Goal: Task Accomplishment & Management: Use online tool/utility

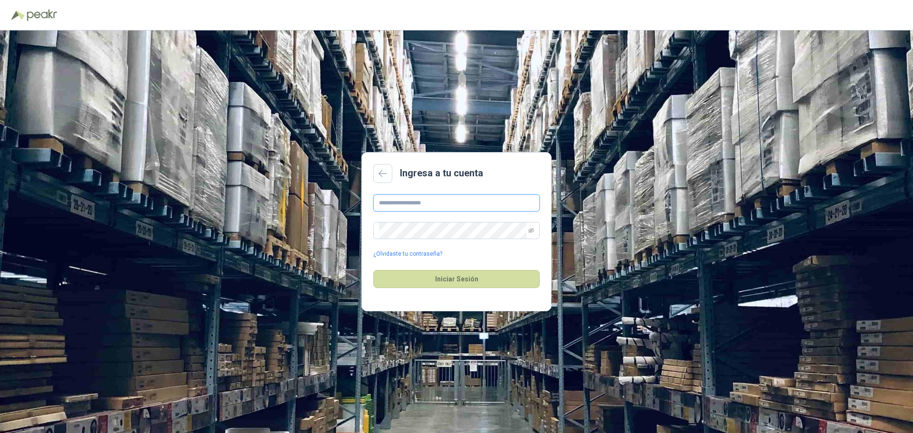
click at [482, 202] on input "text" at bounding box center [456, 203] width 166 height 17
type input "**********"
click at [452, 277] on button "Iniciar Sesión" at bounding box center [456, 279] width 166 height 18
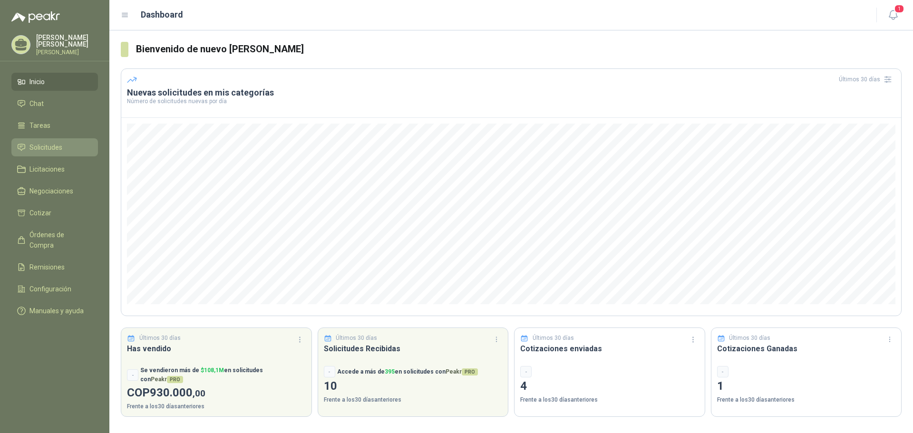
click at [66, 142] on li "Solicitudes" at bounding box center [54, 147] width 75 height 10
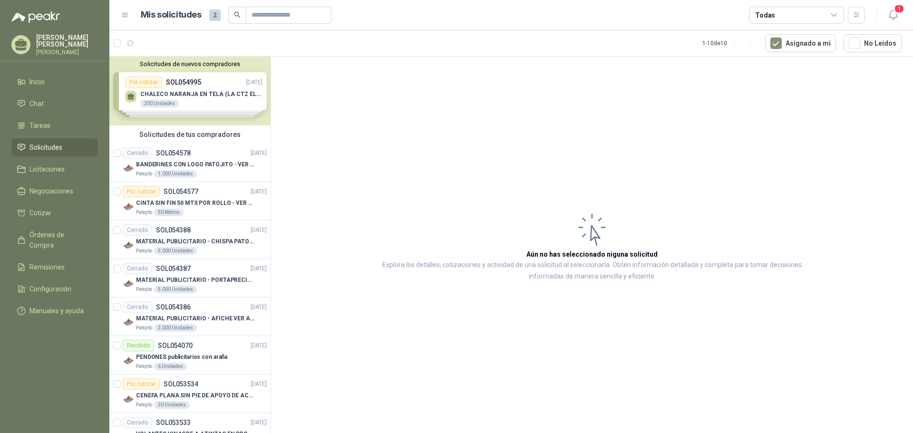
click at [177, 105] on div "Solicitudes de nuevos compradores Por cotizar SOL054995 [DATE] CHALECO NARANJA …" at bounding box center [189, 91] width 161 height 69
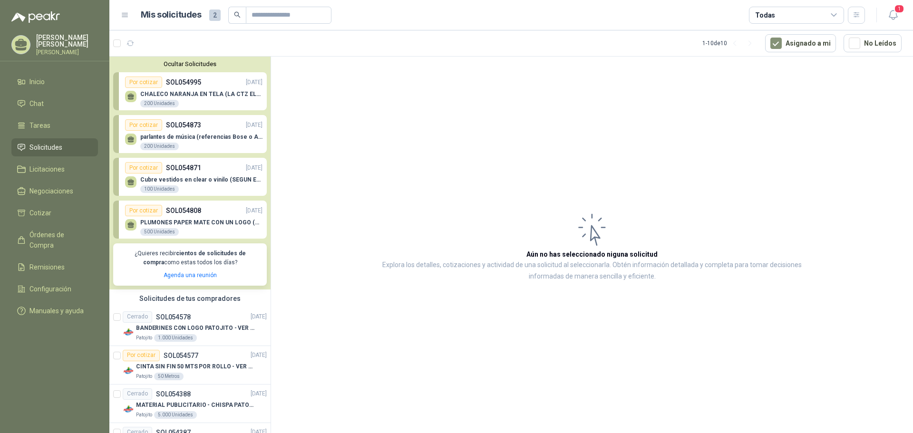
click at [189, 173] on p "SOL054871" at bounding box center [183, 168] width 35 height 10
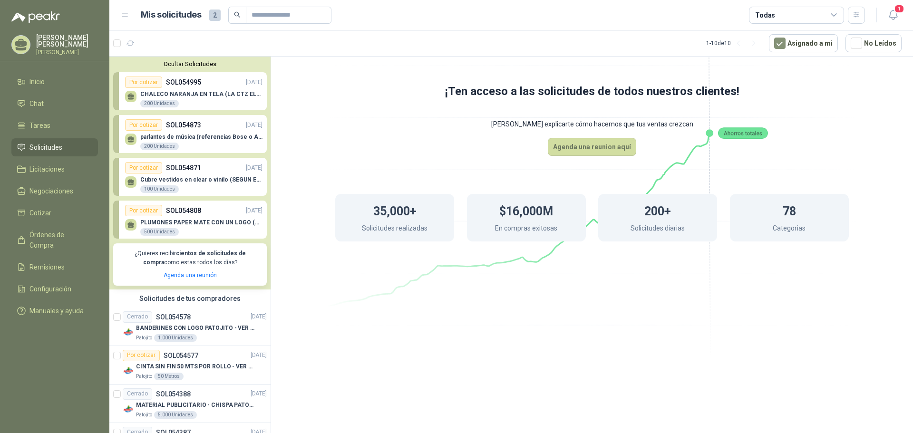
click at [141, 172] on div "Por cotizar" at bounding box center [143, 167] width 37 height 11
click at [144, 209] on div "Por cotizar" at bounding box center [143, 210] width 37 height 11
click at [152, 83] on div "Por cotizar" at bounding box center [143, 82] width 37 height 11
click at [195, 96] on p "CHALECO NARANJA EN TELA (LA CTZ ELEGIDA DEBE ENVIAR MUESTRA)" at bounding box center [201, 94] width 122 height 7
click at [78, 166] on li "Licitaciones" at bounding box center [54, 169] width 75 height 10
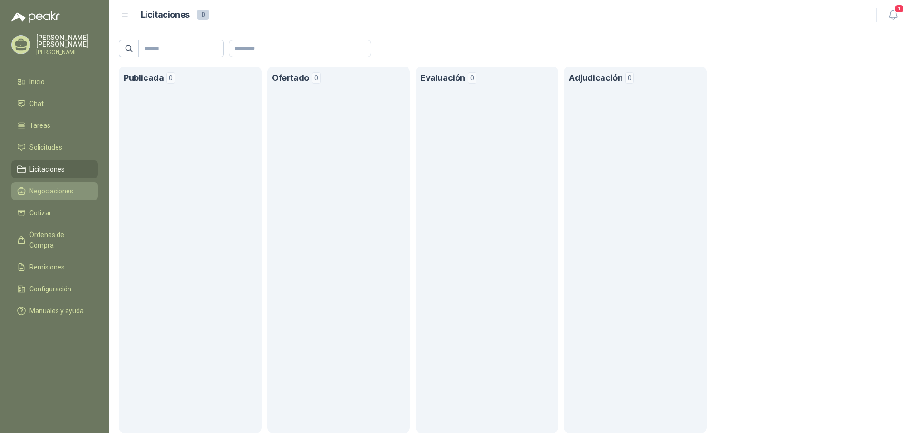
click at [70, 192] on span "Negociaciones" at bounding box center [51, 191] width 44 height 10
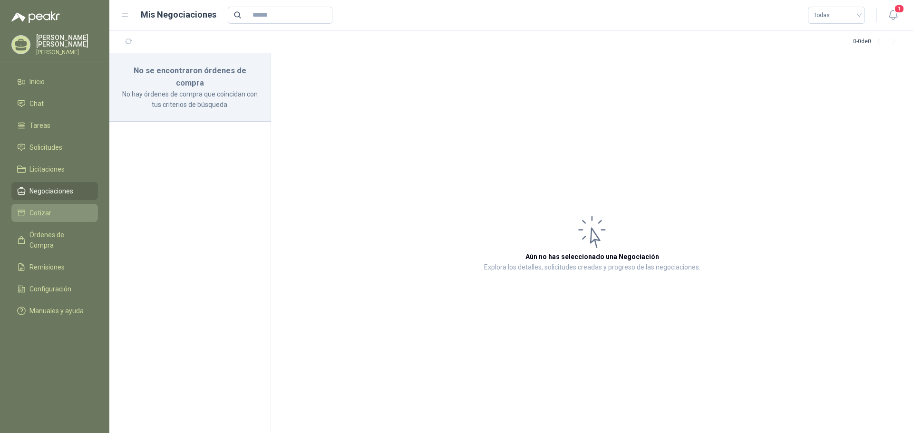
click at [59, 208] on li "Cotizar" at bounding box center [54, 213] width 75 height 10
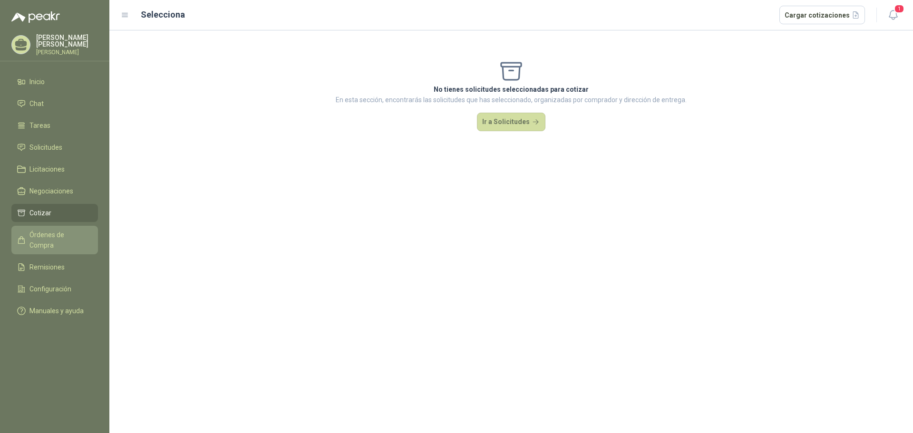
click at [59, 227] on link "Órdenes de Compra" at bounding box center [54, 240] width 87 height 29
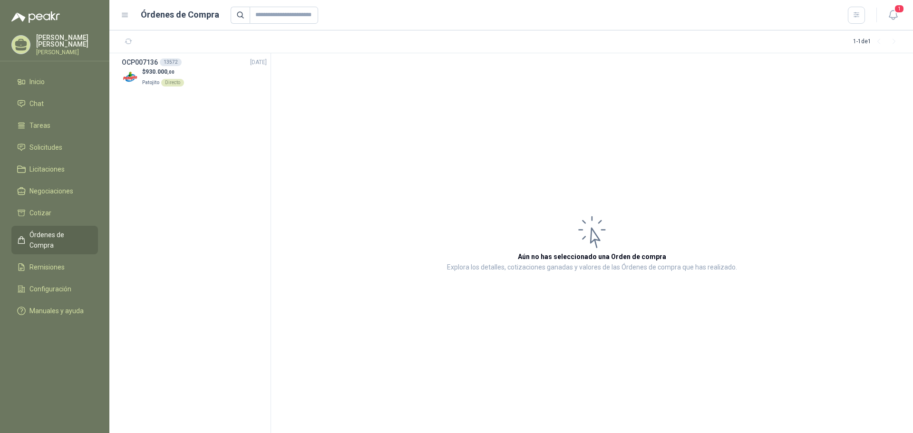
click at [60, 244] on ul "Inicio Chat Tareas Solicitudes Licitaciones Negociaciones Cotizar Órdenes de Co…" at bounding box center [54, 198] width 109 height 251
click at [58, 262] on span "Remisiones" at bounding box center [46, 267] width 35 height 10
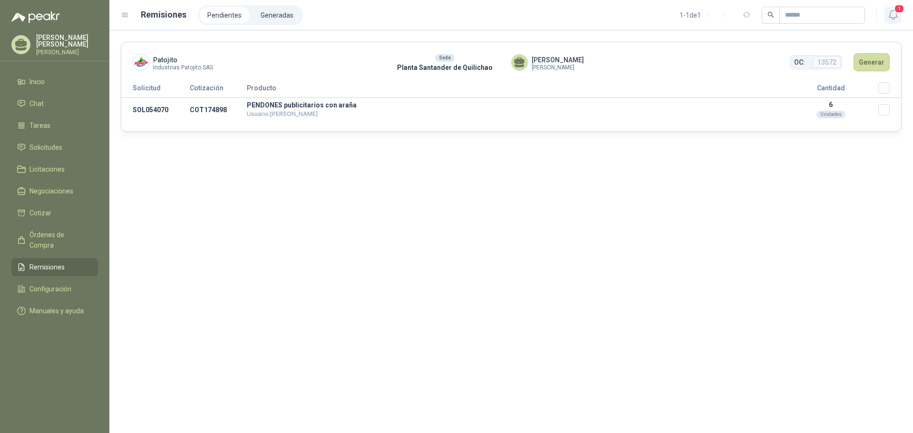
click at [893, 15] on icon "button" at bounding box center [894, 15] width 12 height 12
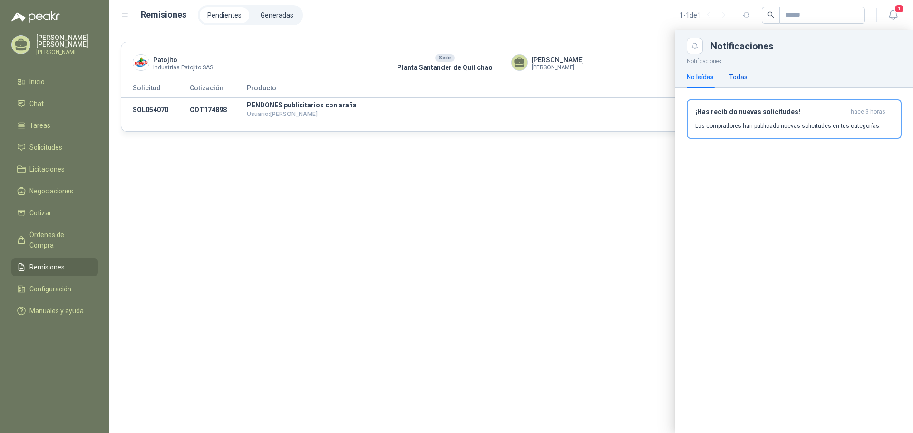
click at [743, 77] on div "Todas" at bounding box center [738, 77] width 19 height 10
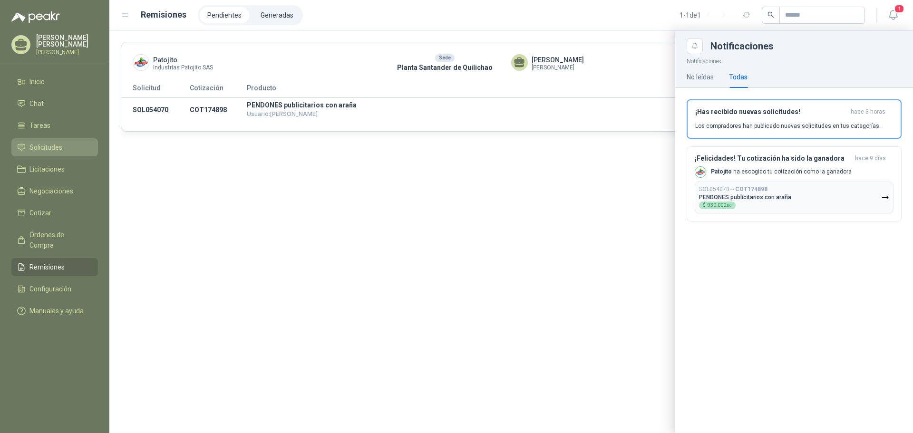
click at [53, 143] on span "Solicitudes" at bounding box center [45, 147] width 33 height 10
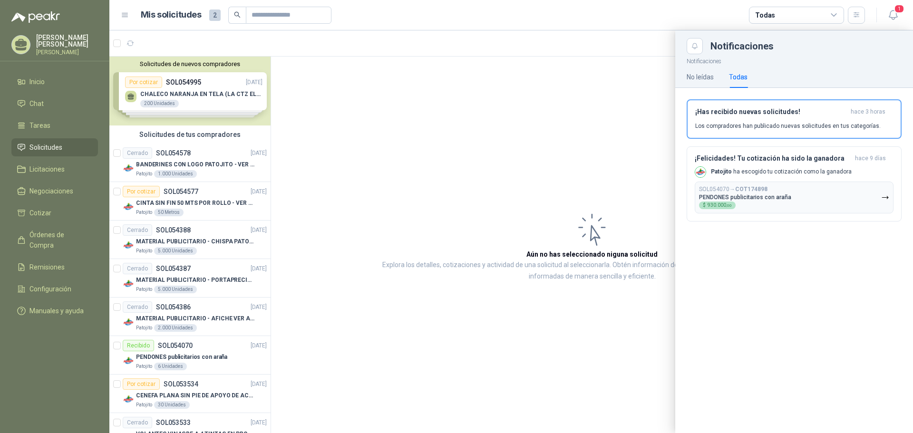
click at [179, 94] on div at bounding box center [511, 231] width 804 height 403
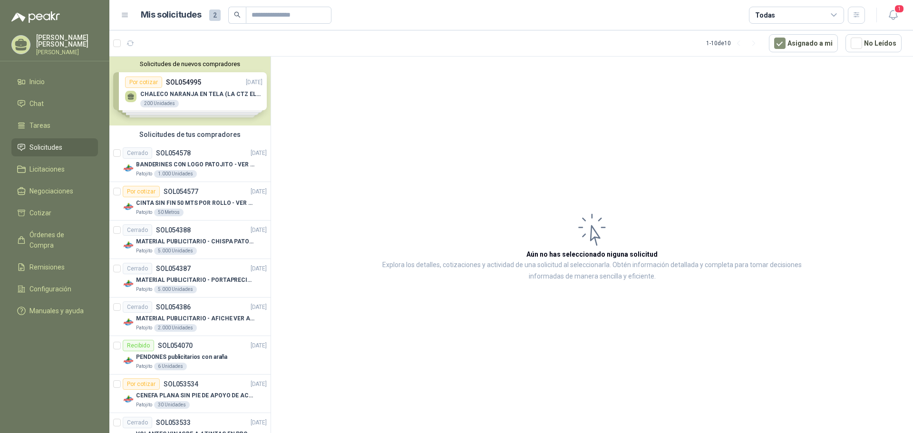
click at [179, 94] on div "Solicitudes de nuevos compradores Por cotizar SOL054995 [DATE] CHALECO NARANJA …" at bounding box center [189, 91] width 161 height 69
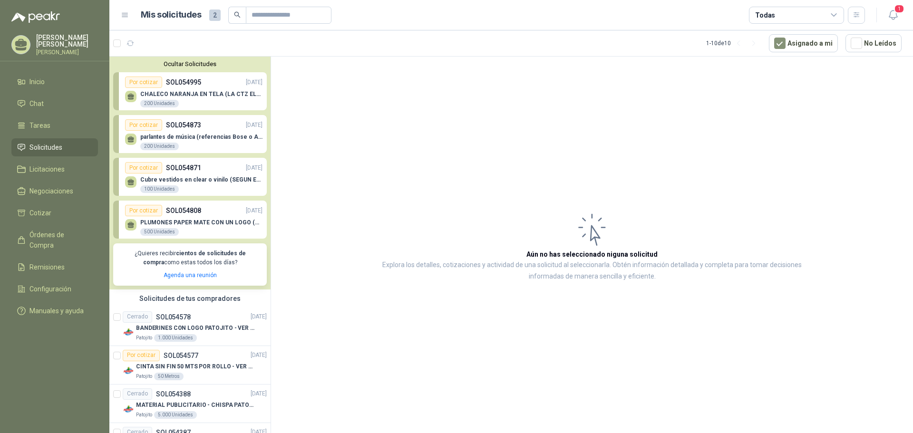
click at [199, 93] on p "CHALECO NARANJA EN TELA (LA CTZ ELEGIDA DEBE ENVIAR MUESTRA)" at bounding box center [201, 94] width 122 height 7
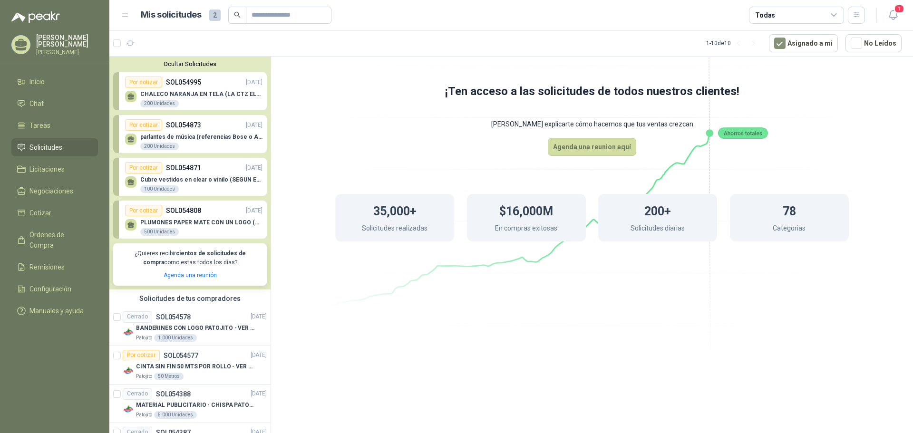
click at [207, 127] on div "Por cotizar SOL054873 [DATE]" at bounding box center [193, 124] width 137 height 11
click at [149, 165] on div "Por cotizar" at bounding box center [143, 167] width 37 height 11
click at [146, 207] on div "Por cotizar" at bounding box center [143, 210] width 37 height 11
click at [147, 88] on div "Por cotizar" at bounding box center [143, 82] width 37 height 11
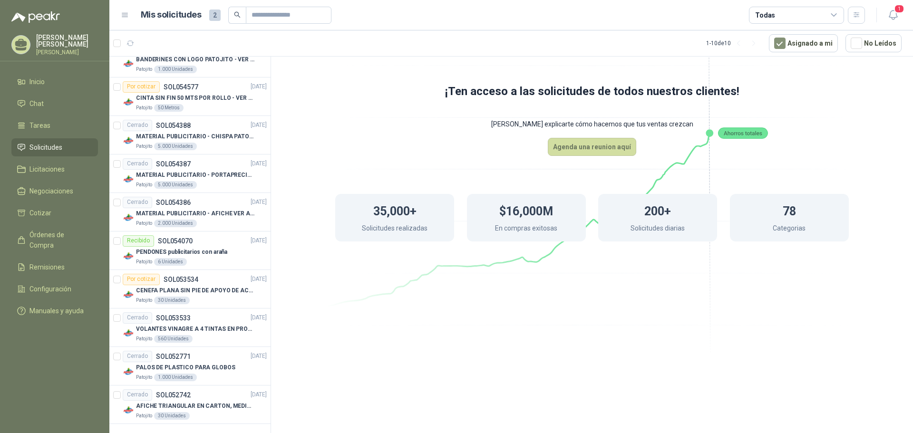
scroll to position [270, 0]
click at [80, 43] on p "[PERSON_NAME]" at bounding box center [67, 40] width 62 height 13
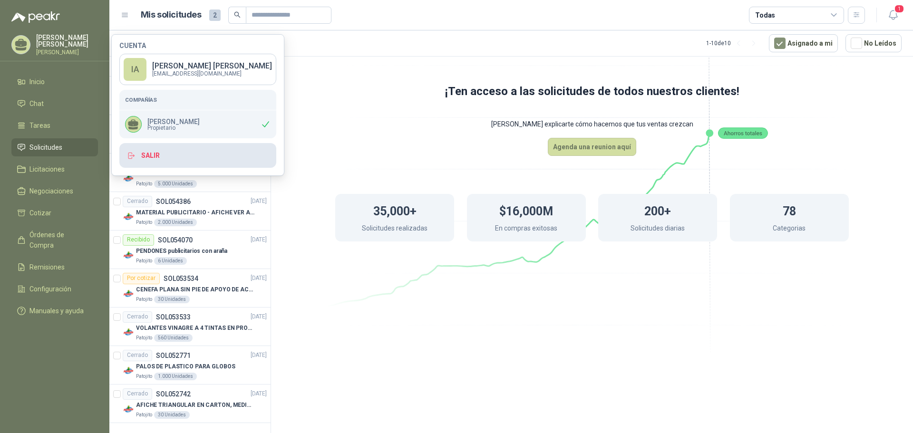
click at [174, 153] on button "Salir" at bounding box center [197, 155] width 157 height 25
